Goal: Use online tool/utility

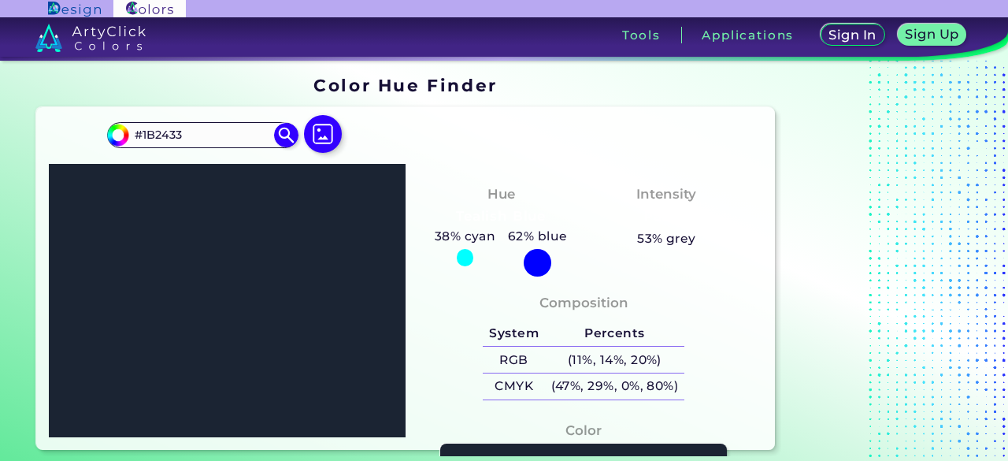
drag, startPoint x: 1000, startPoint y: 118, endPoint x: 1004, endPoint y: 149, distance: 31.0
click at [1004, 149] on section "Color Hue Finder Color Hue Finder #1b2433 #1B2433 Acadia ◉ Acid Green ◉ Aero Bl…" at bounding box center [504, 261] width 1008 height 400
click at [606, 442] on div "Color #1B2433" at bounding box center [584, 456] width 332 height 87
click at [301, 306] on div at bounding box center [227, 300] width 357 height 273
